Goal: Task Accomplishment & Management: Complete application form

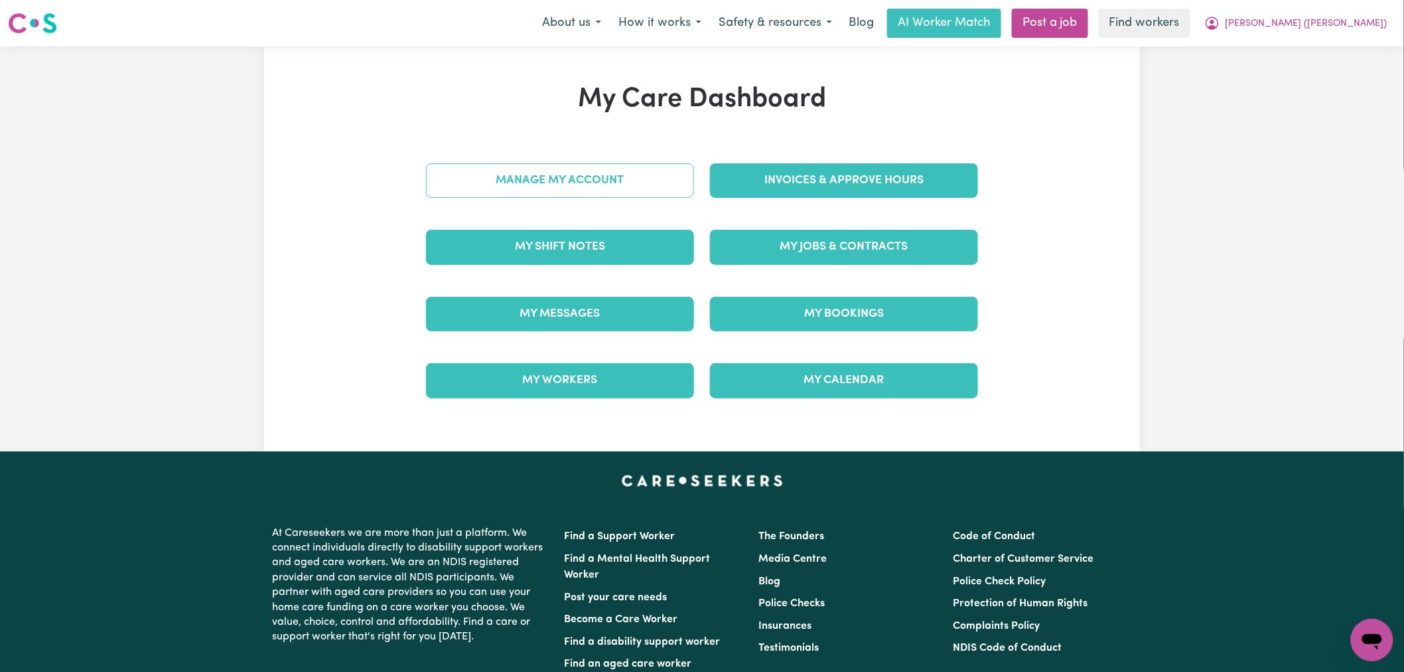
click at [605, 184] on link "Manage My Account" at bounding box center [560, 180] width 268 height 35
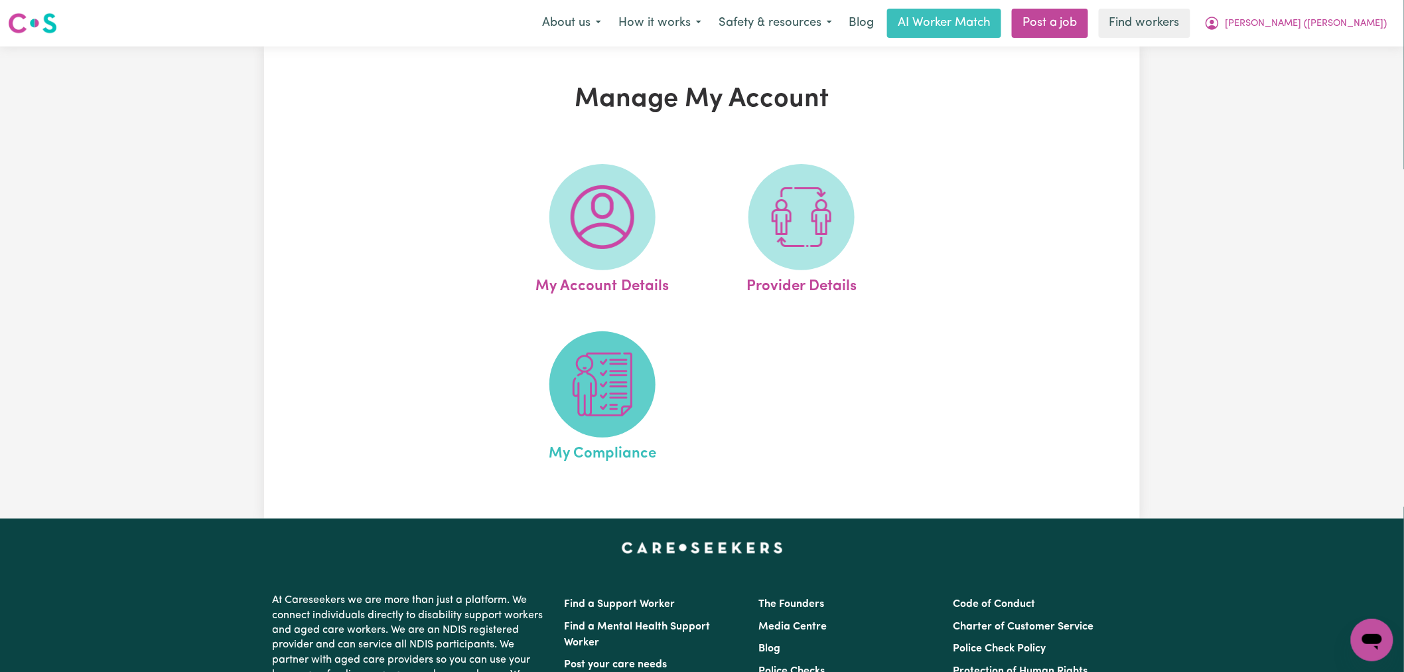
click at [620, 369] on img at bounding box center [603, 384] width 64 height 64
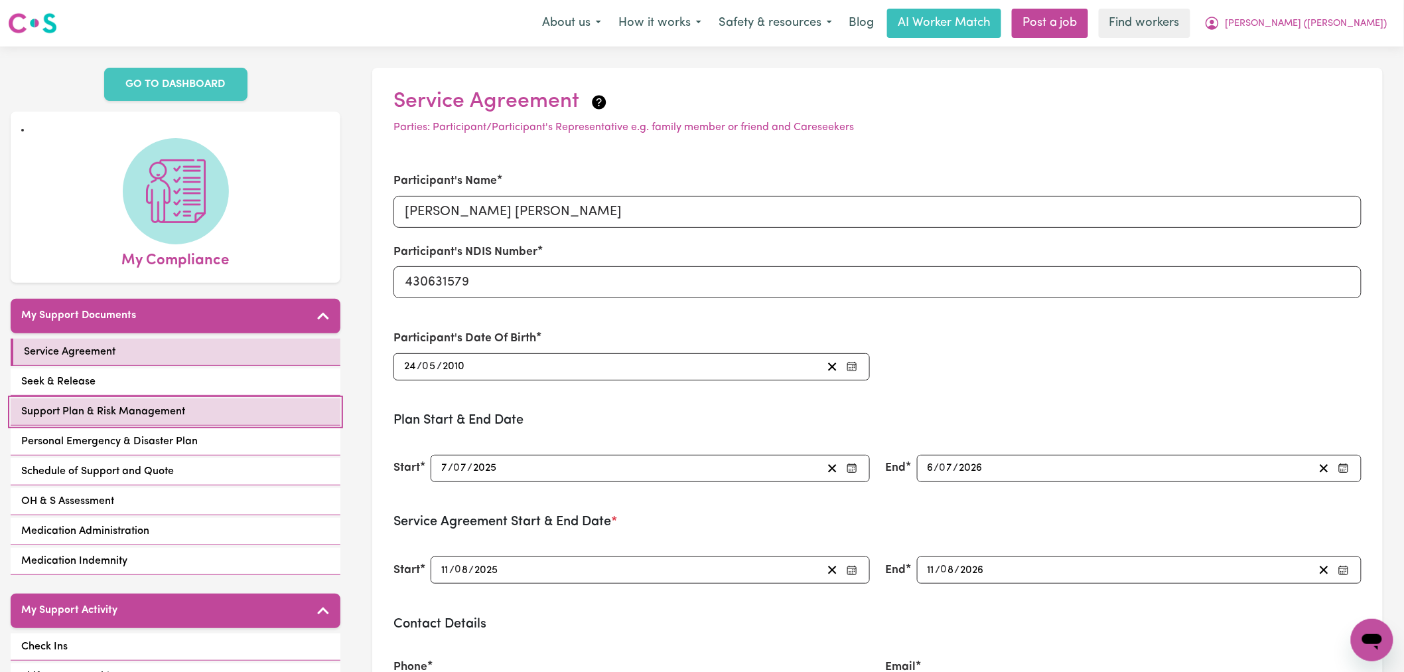
click at [222, 398] on link "Support Plan & Risk Management" at bounding box center [176, 411] width 330 height 27
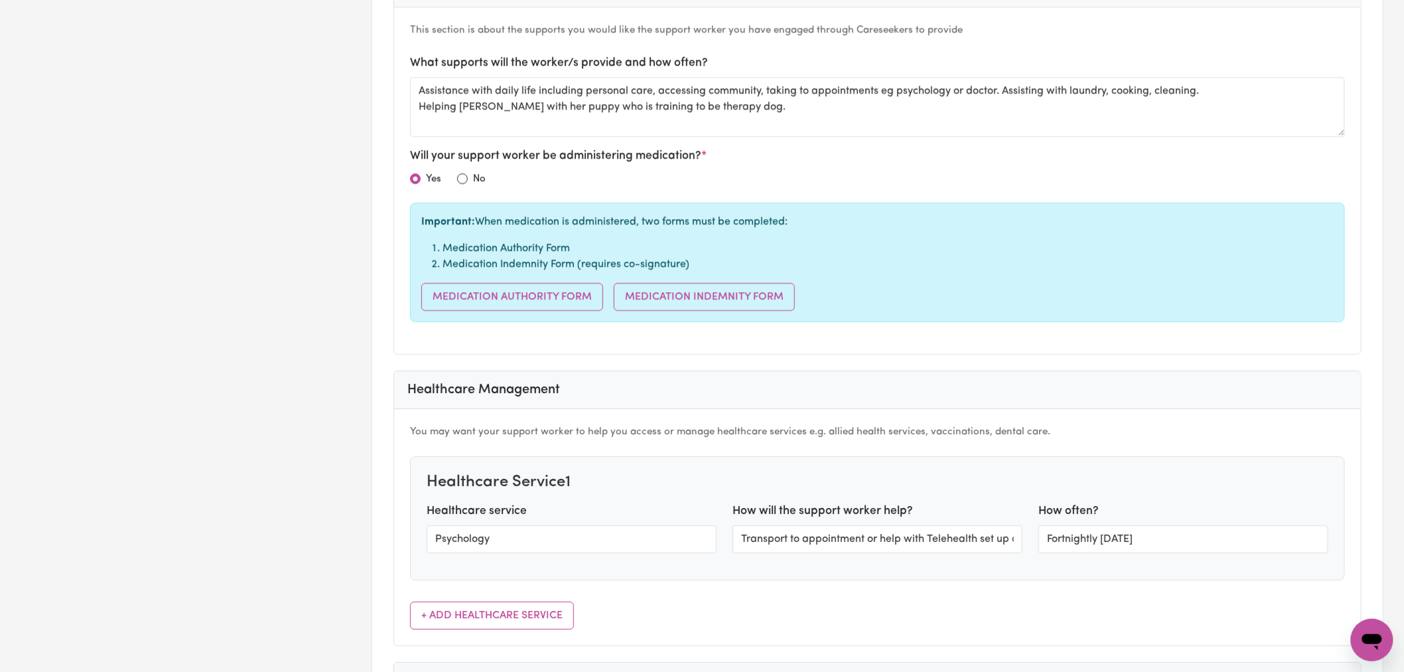
scroll to position [1622, 0]
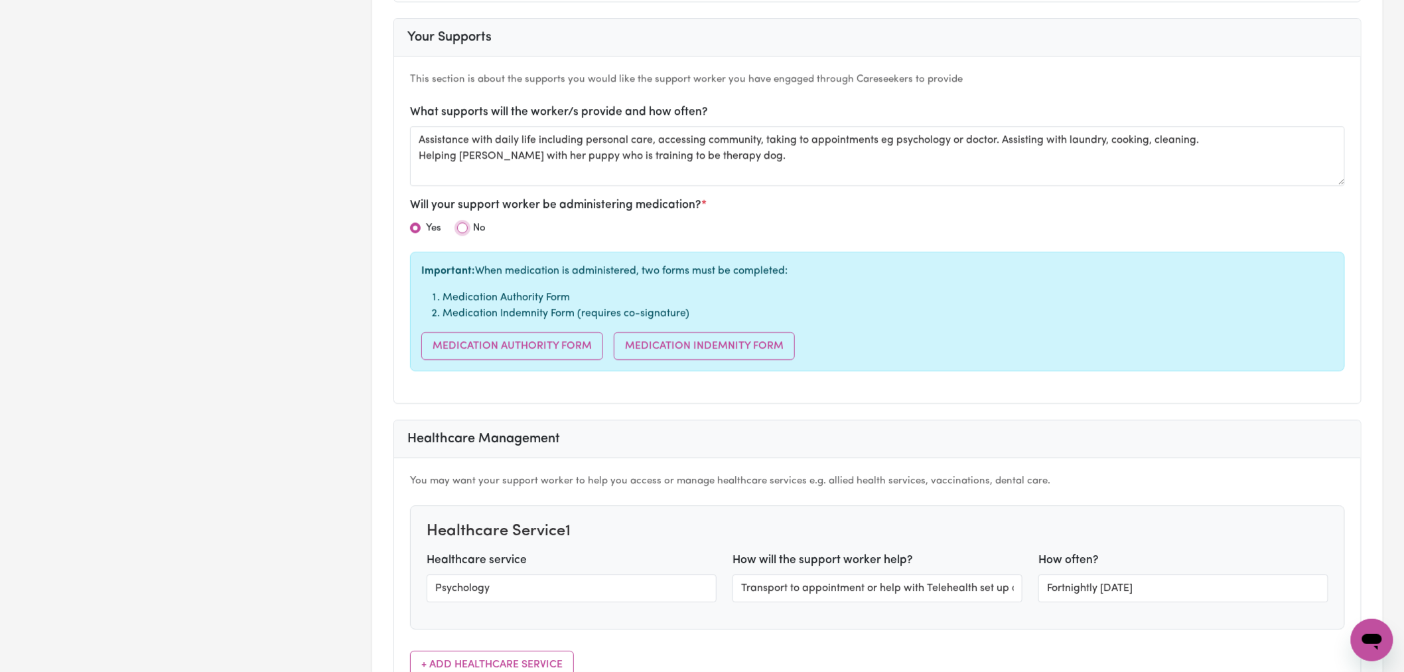
click at [465, 224] on input "radio" at bounding box center [462, 227] width 11 height 11
radio input "true"
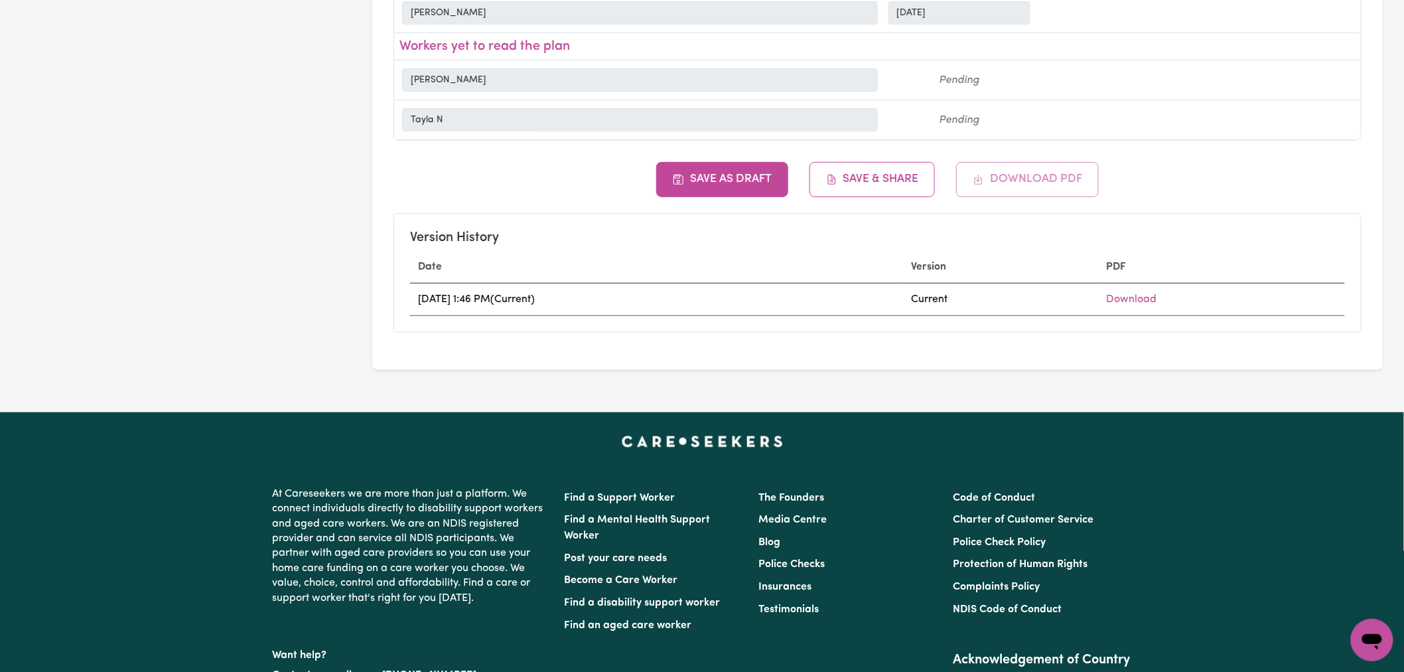
scroll to position [8609, 0]
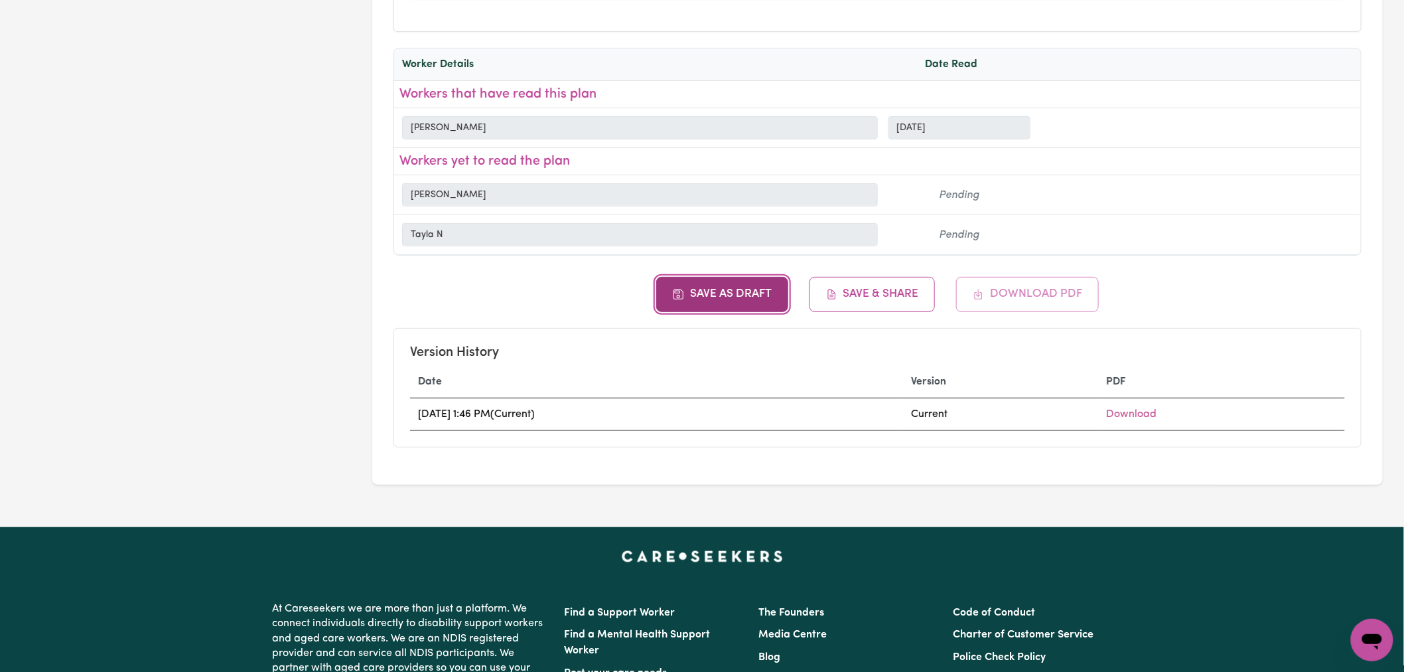
click at [757, 277] on button "Save as Draft" at bounding box center [722, 294] width 132 height 35
type textarea "I would like to attend social and community programs, to build my social skills…"
type textarea "I would like to increase my daily living skills, sensory and emotional regulati…"
type textarea "I would like to learn how to communicate with others so that I can make and mai…"
type textarea "I would like to attend out of home care supports so that my informal supports c…"
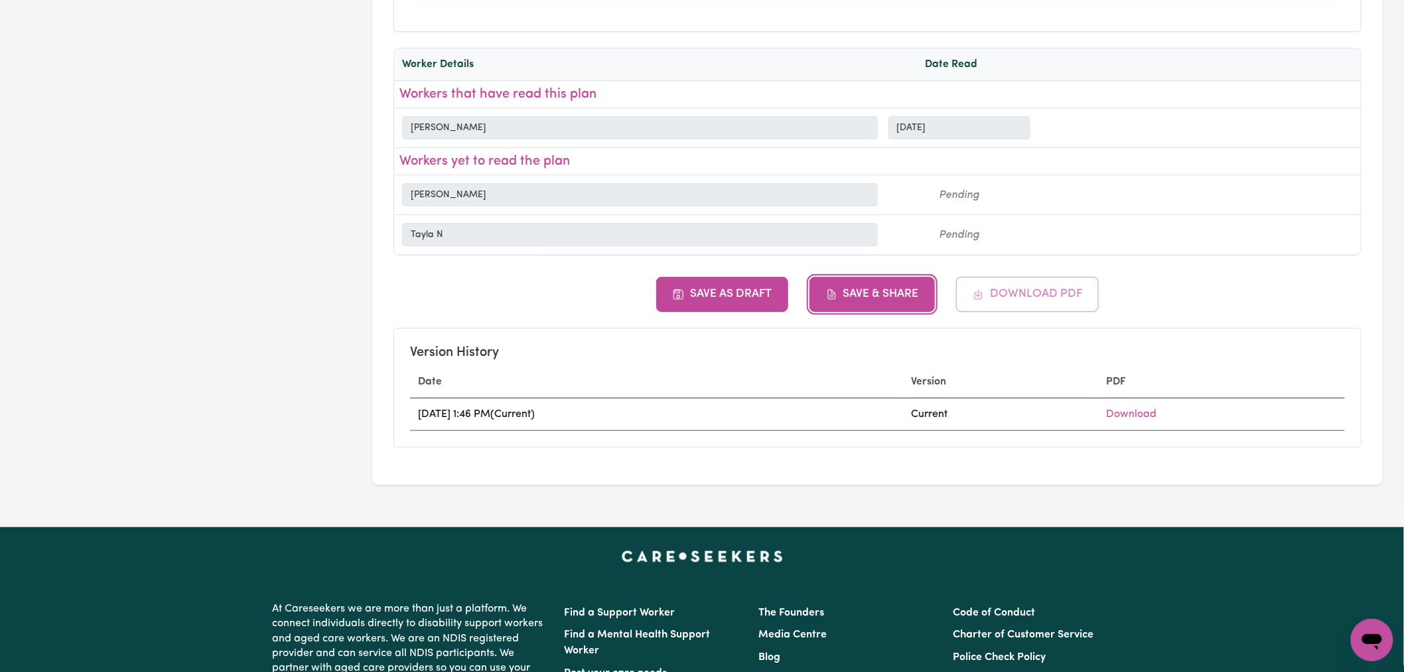
click at [903, 277] on button "Save & Share" at bounding box center [873, 294] width 126 height 35
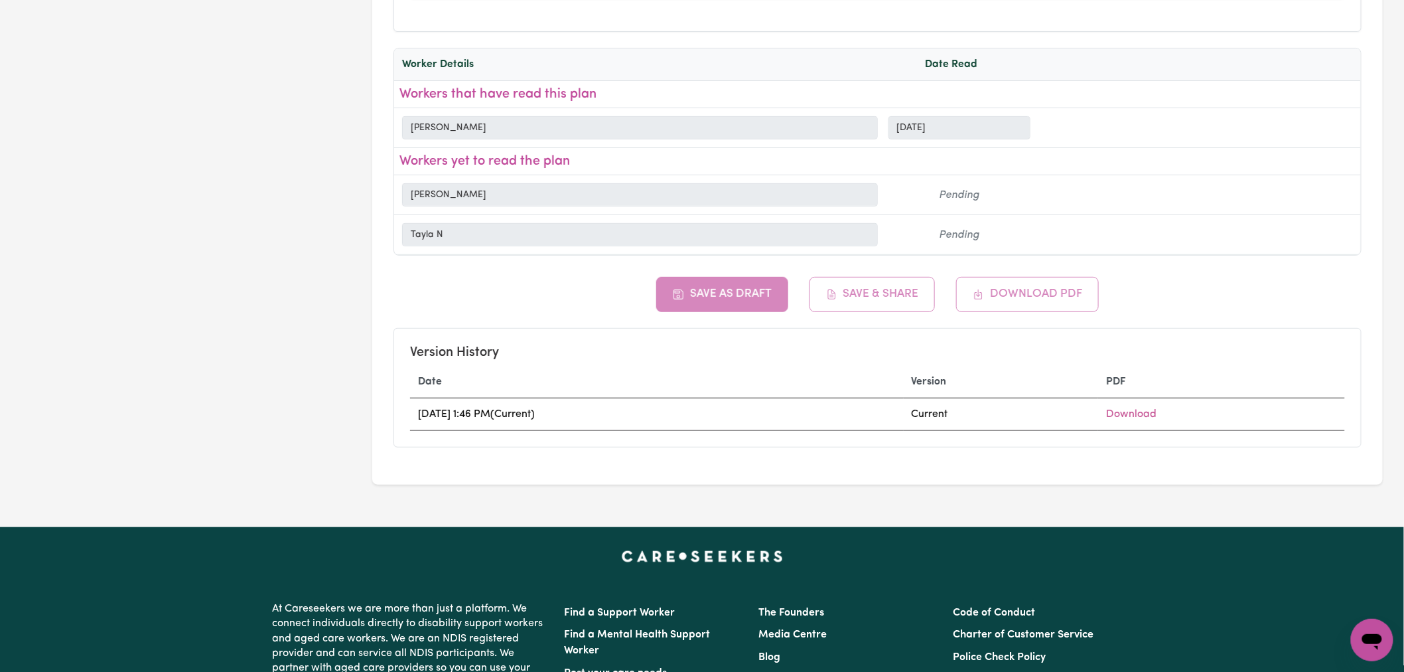
type textarea "I would like to learn how to communicate with others so that I can make and mai…"
type textarea "I would like to improve my behaviour and safety awareness skills, so that I can…"
type textarea "I would like to increase my daily living skills, sensory and emotional regulati…"
type textarea "I would like to attend social and community programs, to build my social skills…"
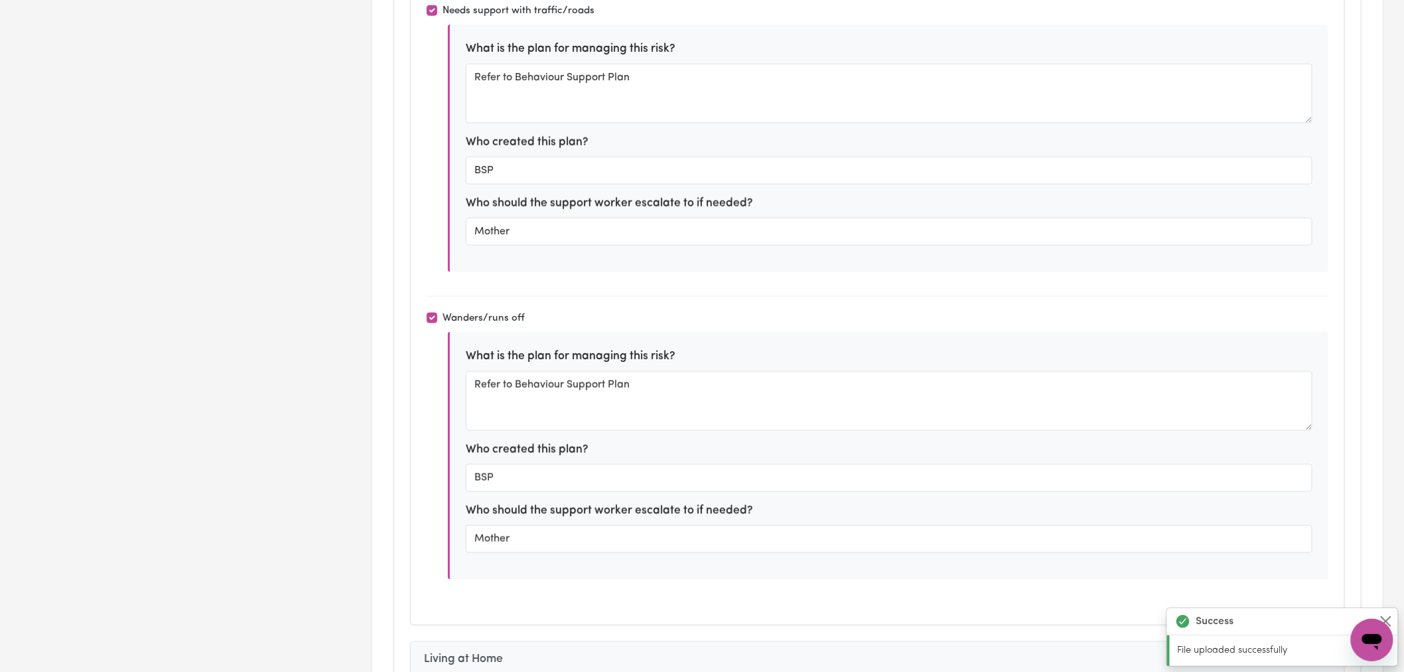
scroll to position [6986, 0]
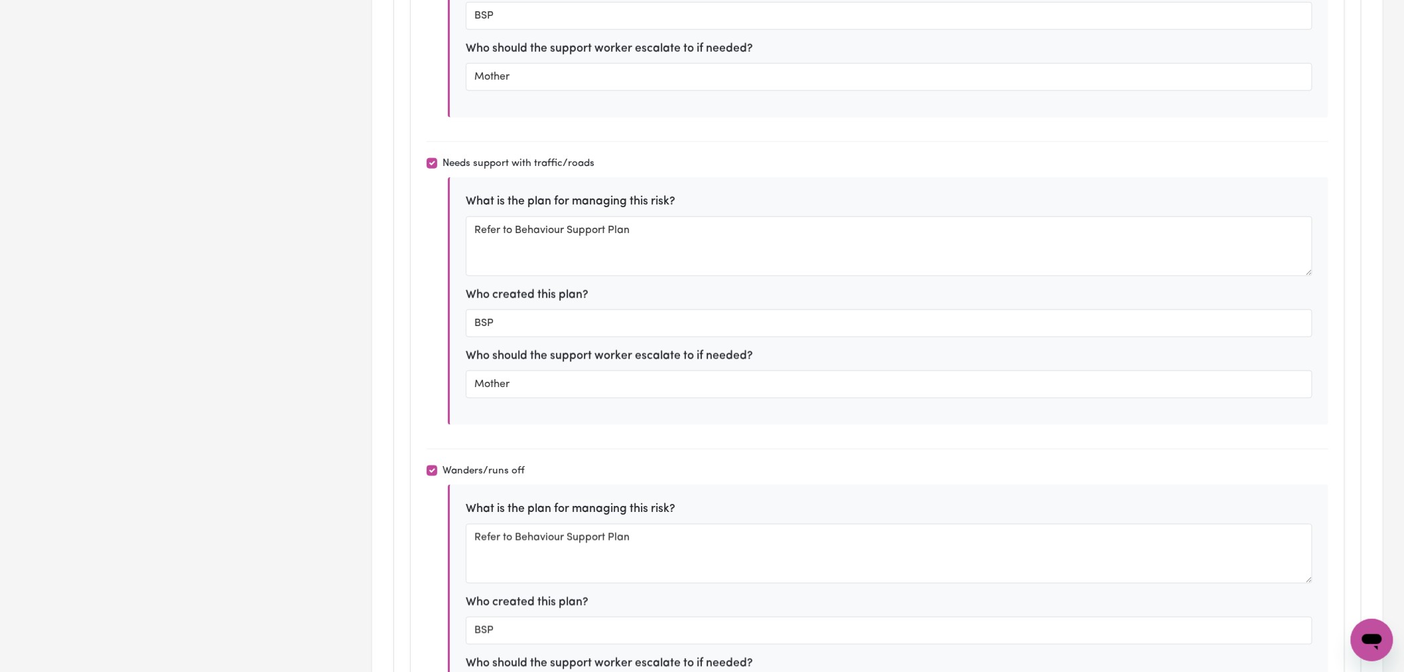
type textarea "I would like to attend social and community programs, to build my social skills…"
type textarea "I would like to attend out of home care supports so that my informal supports c…"
type textarea "I would like to improve my behaviour and safety awareness skills, so that I can…"
type textarea "I would like to learn how to communicate with others so that I can make and mai…"
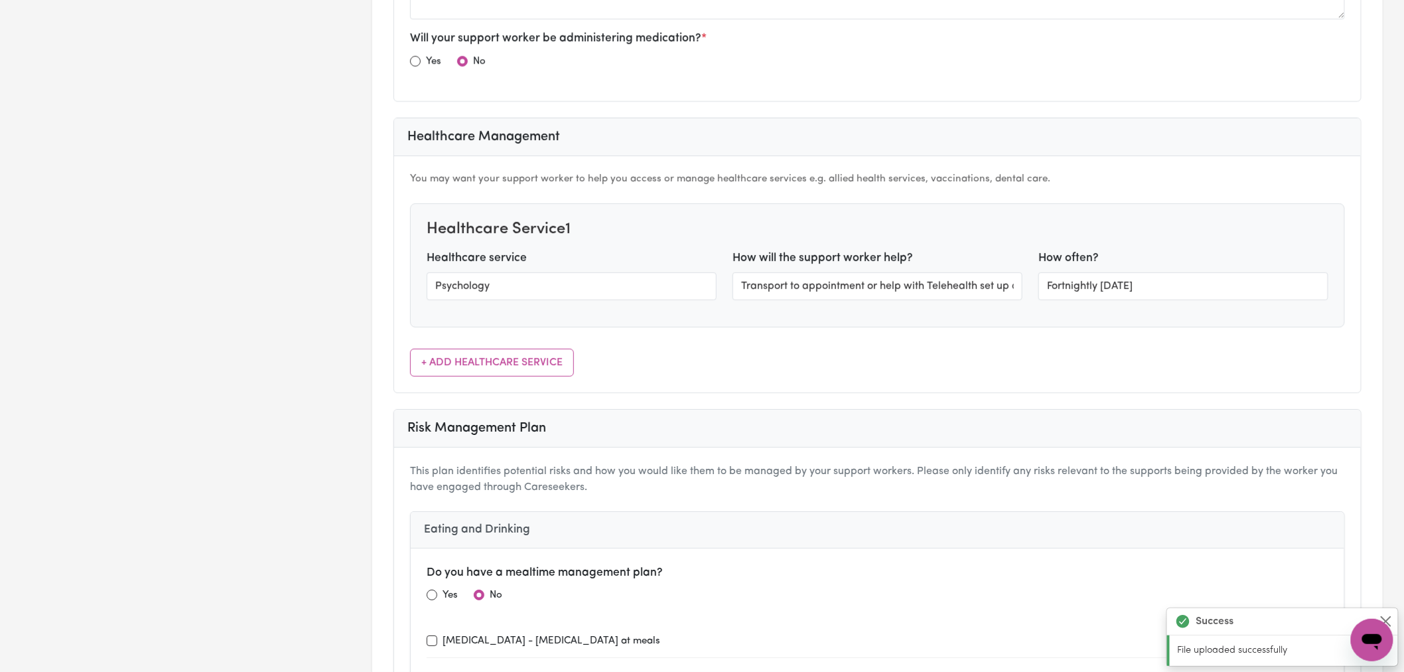
scroll to position [0, 0]
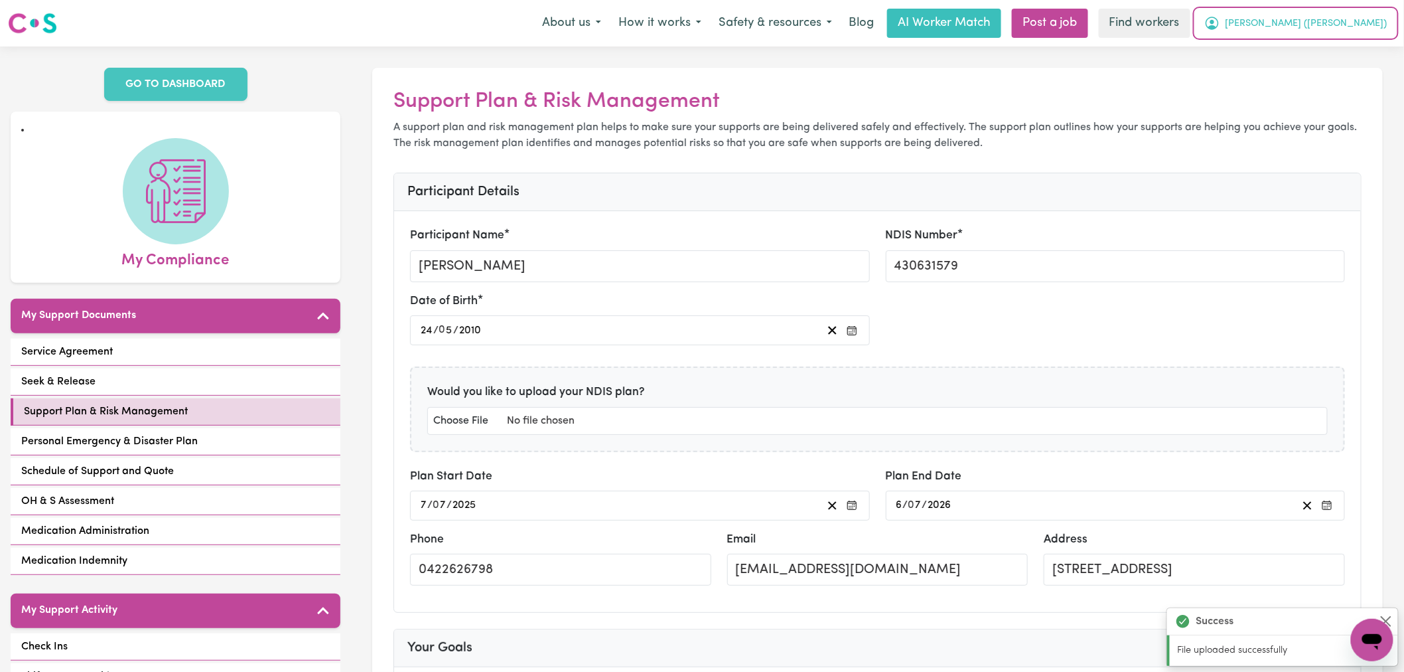
click at [1367, 28] on span "[PERSON_NAME] ([PERSON_NAME])" at bounding box center [1307, 24] width 162 height 15
click at [1345, 80] on link "Logout" at bounding box center [1343, 76] width 105 height 25
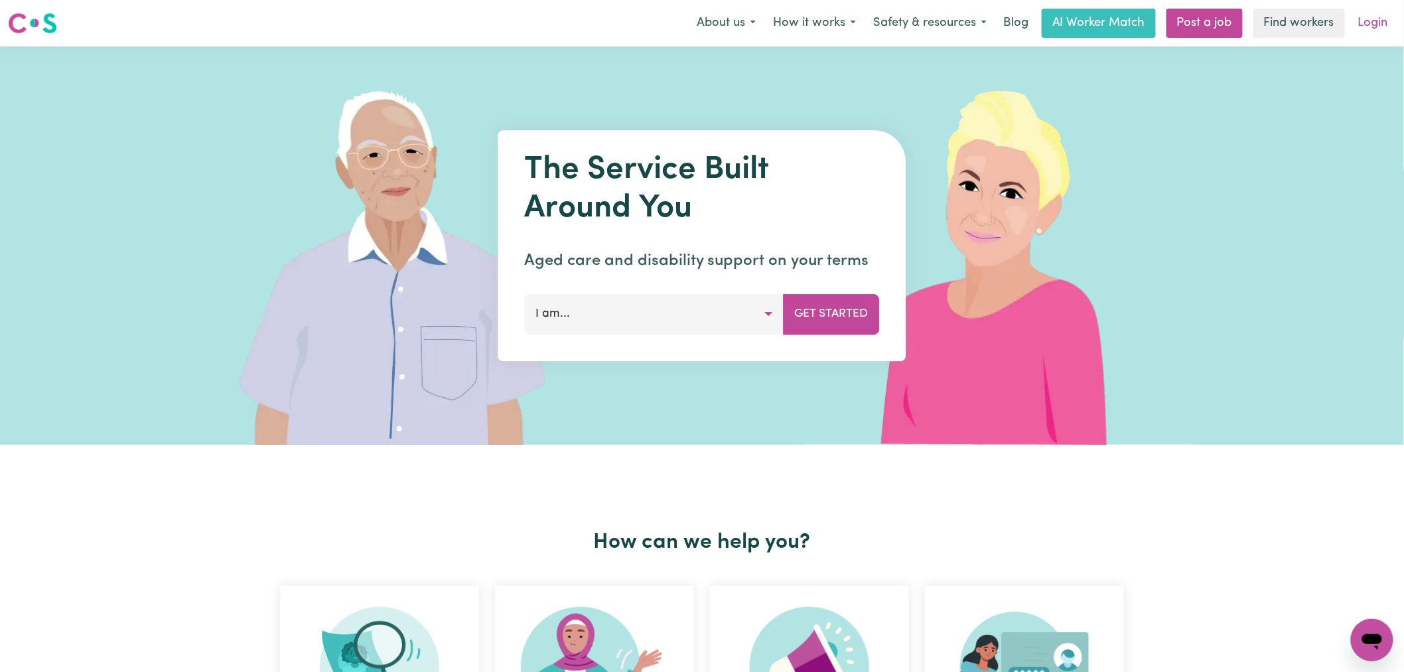
click at [1372, 19] on link "Login" at bounding box center [1373, 23] width 46 height 29
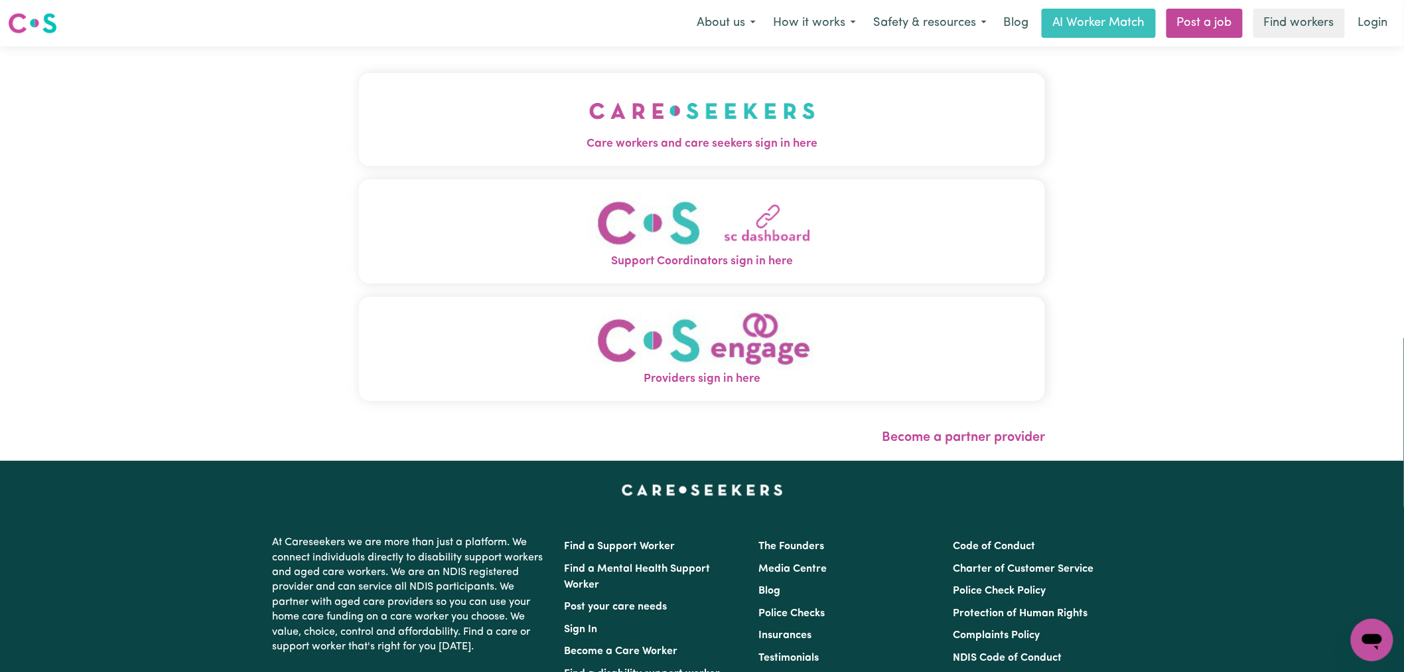
click at [534, 111] on button "Care workers and care seekers sign in here" at bounding box center [702, 119] width 686 height 93
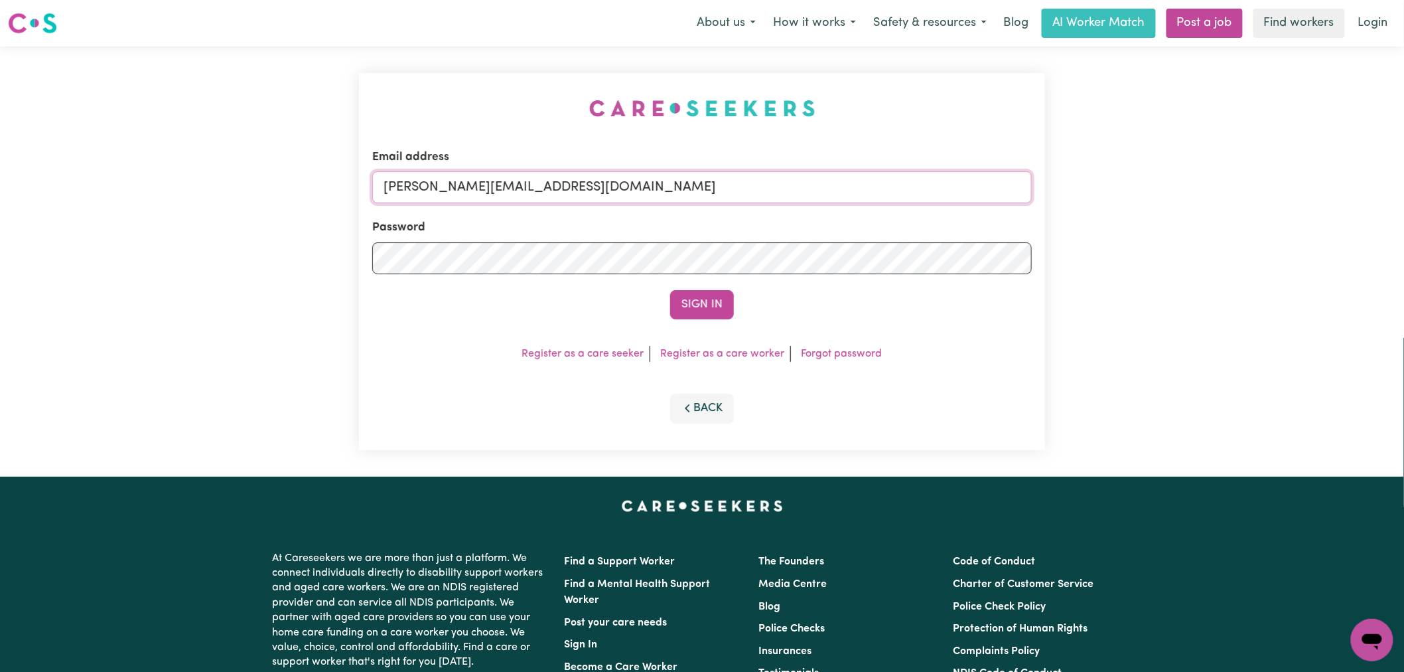
click at [575, 177] on input "[PERSON_NAME][EMAIL_ADDRESS][DOMAIN_NAME]" at bounding box center [702, 187] width 660 height 32
drag, startPoint x: 731, startPoint y: 183, endPoint x: 451, endPoint y: 177, distance: 280.1
click at [451, 177] on input "superuser~ [EMAIL_ADDRESS][DOMAIN_NAME]" at bounding box center [702, 187] width 660 height 32
type input "superuser~[EMAIL_ADDRESS][DOMAIN_NAME]"
click at [670, 290] on button "Sign In" at bounding box center [702, 304] width 64 height 29
